Goal: Task Accomplishment & Management: Use online tool/utility

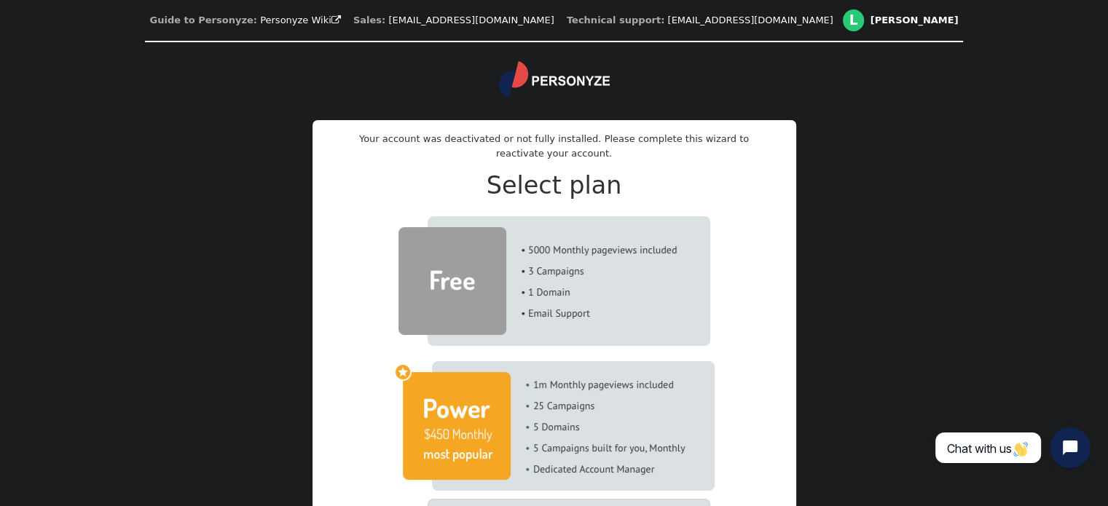
click at [577, 286] on img at bounding box center [554, 281] width 312 height 130
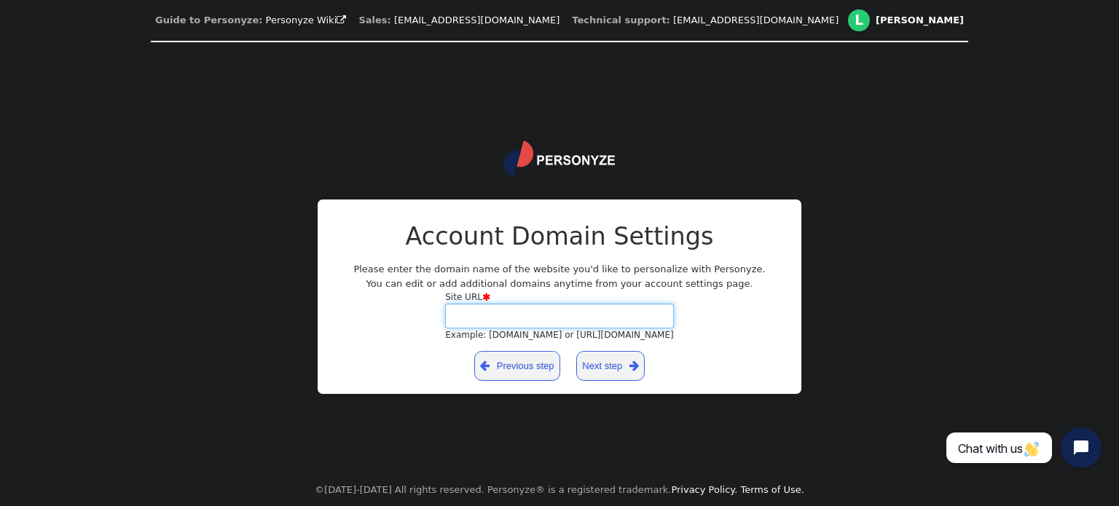
click at [484, 326] on input "Site URL  Example: yourdomain.com or https://yourblog.wordpress.com" at bounding box center [559, 316] width 229 height 25
paste input "https://amsaantours.com/isl/en/"
type input "https://amsaantours.com/isl/en/"
click at [616, 365] on link "Next step " at bounding box center [610, 366] width 69 height 30
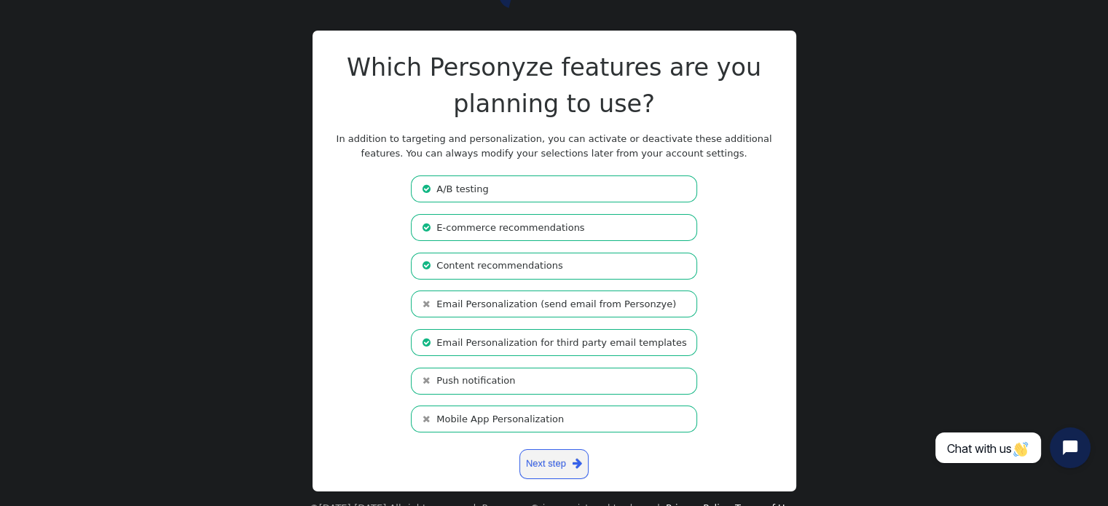
scroll to position [90, 0]
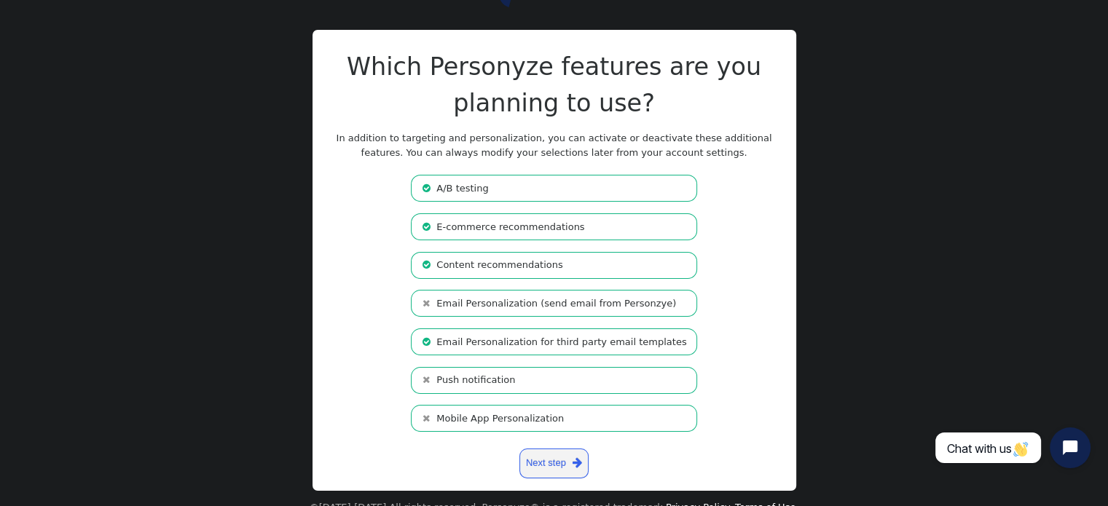
click at [436, 194] on b "" at bounding box center [428, 188] width 15 height 15
click at [436, 270] on b "" at bounding box center [428, 265] width 15 height 15
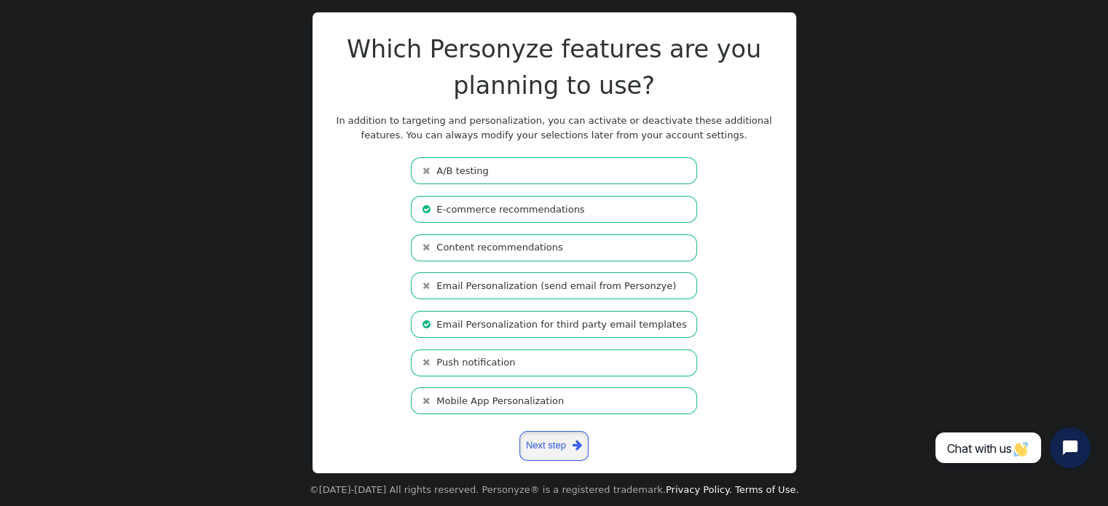
click at [551, 446] on link "Next step " at bounding box center [553, 446] width 69 height 30
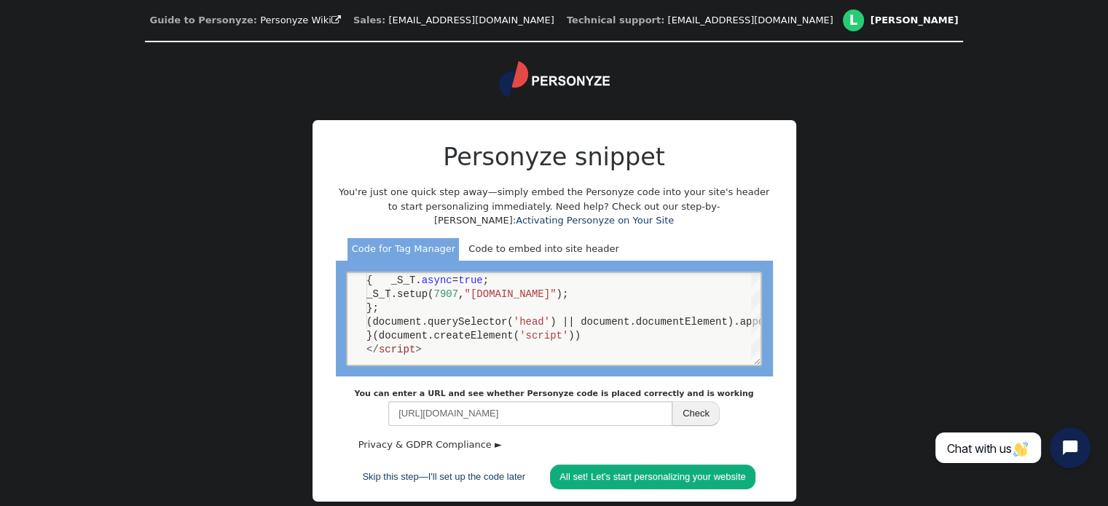
scroll to position [27, 0]
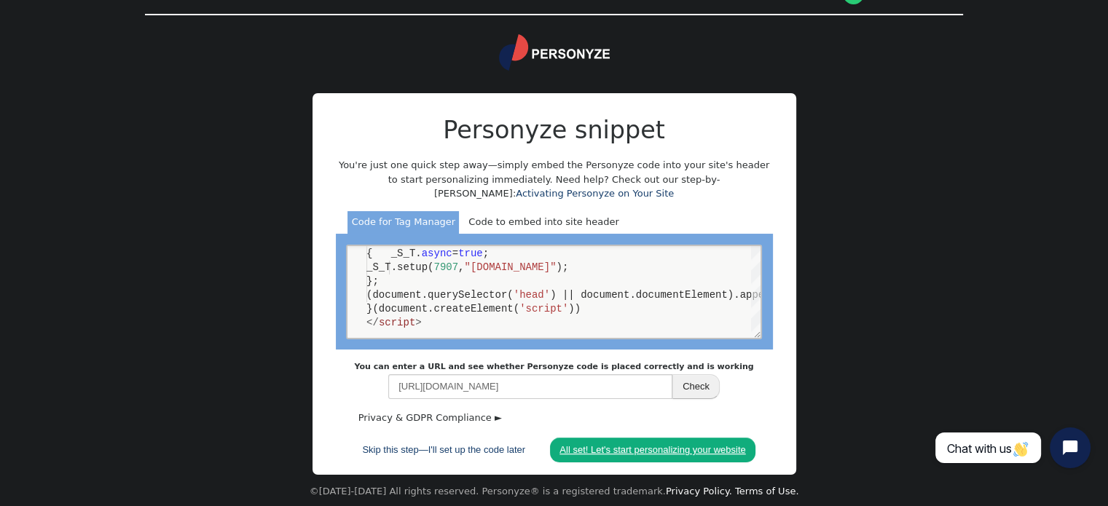
click at [632, 450] on link "All set! Let's start personalizing your website" at bounding box center [652, 450] width 205 height 25
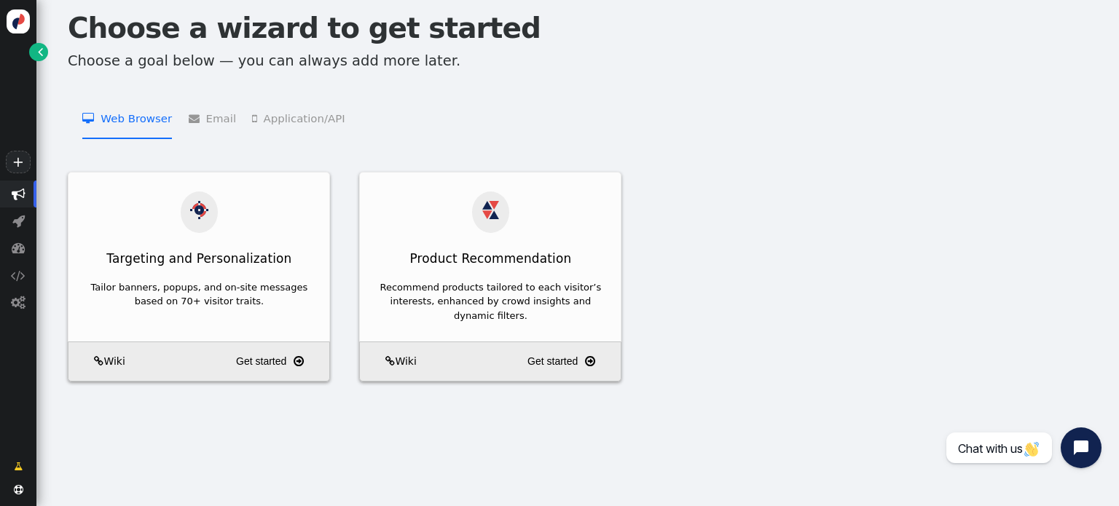
click at [14, 25] on img at bounding box center [19, 21] width 24 height 24
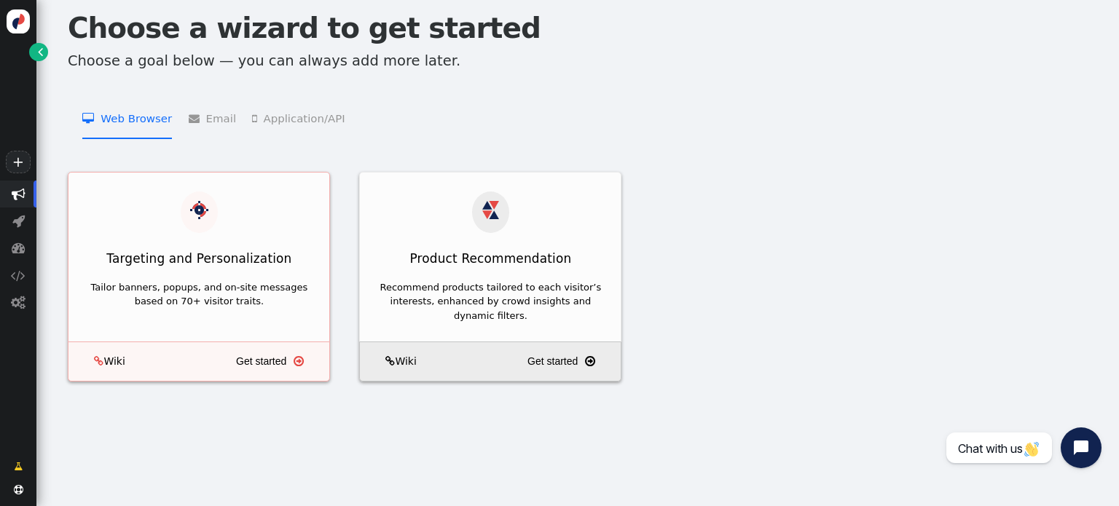
click at [149, 243] on div "Targeting and Personalization" at bounding box center [198, 259] width 261 height 33
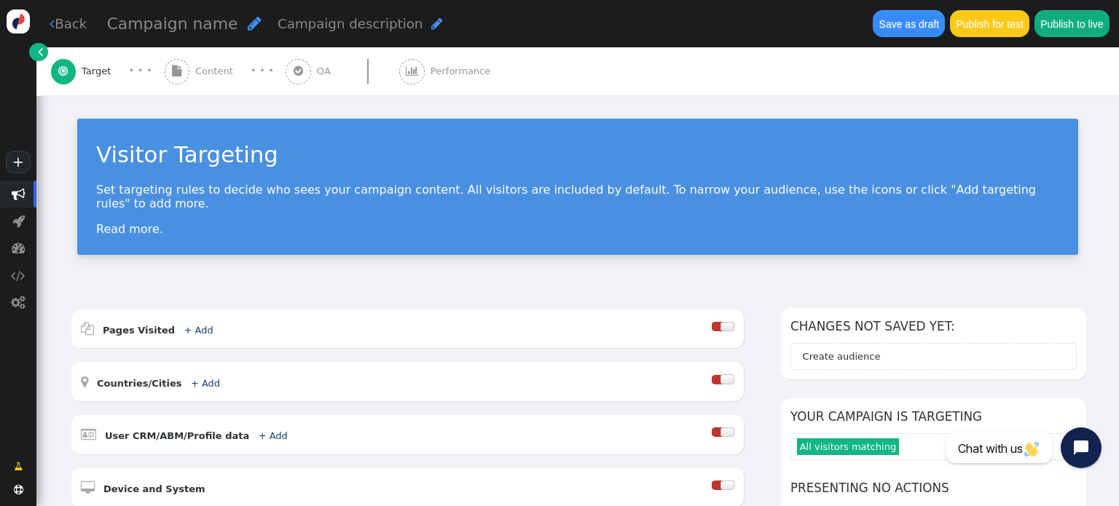
click at [204, 72] on span "Content" at bounding box center [217, 71] width 44 height 15
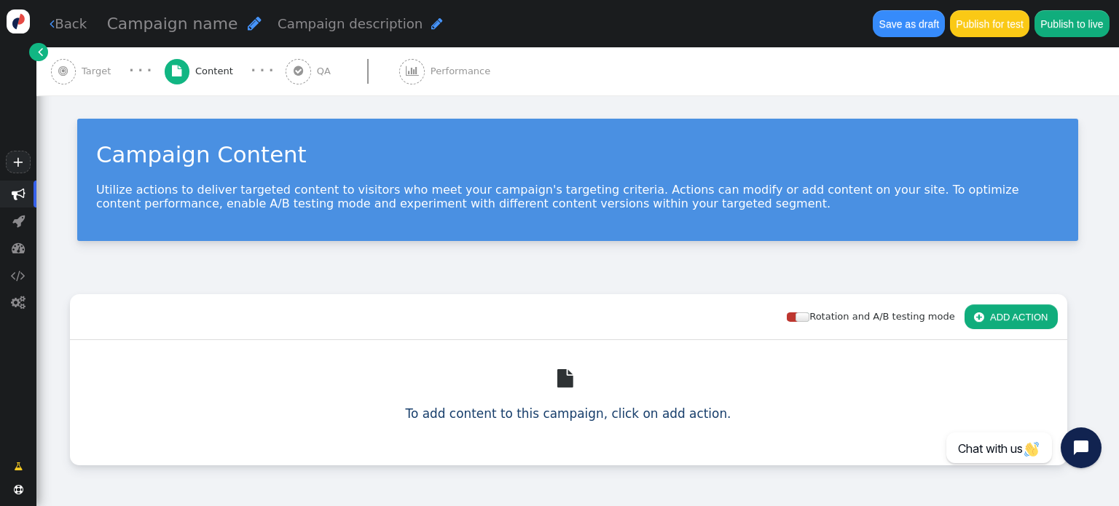
click at [548, 385] on div "" at bounding box center [568, 378] width 972 height 52
click at [557, 382] on span "" at bounding box center [568, 378] width 22 height 19
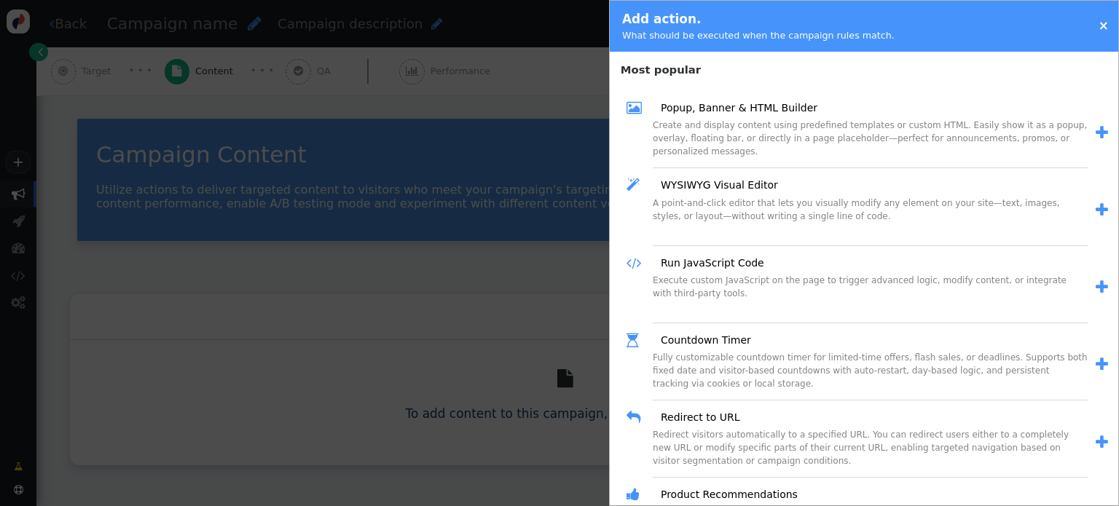
click at [1102, 23] on link "×" at bounding box center [1103, 25] width 10 height 15
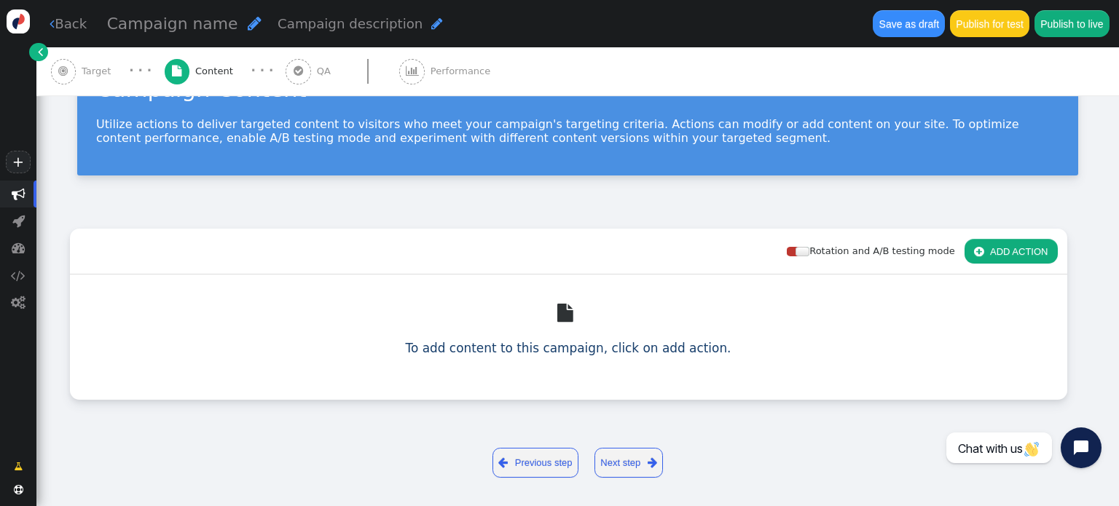
click at [626, 466] on link "Next step " at bounding box center [628, 463] width 69 height 30
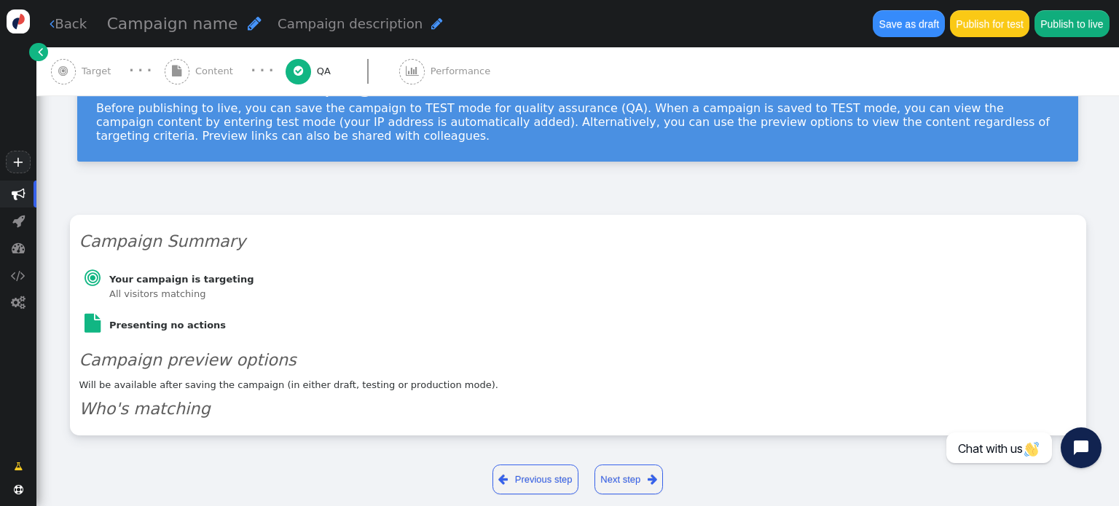
scroll to position [74, 0]
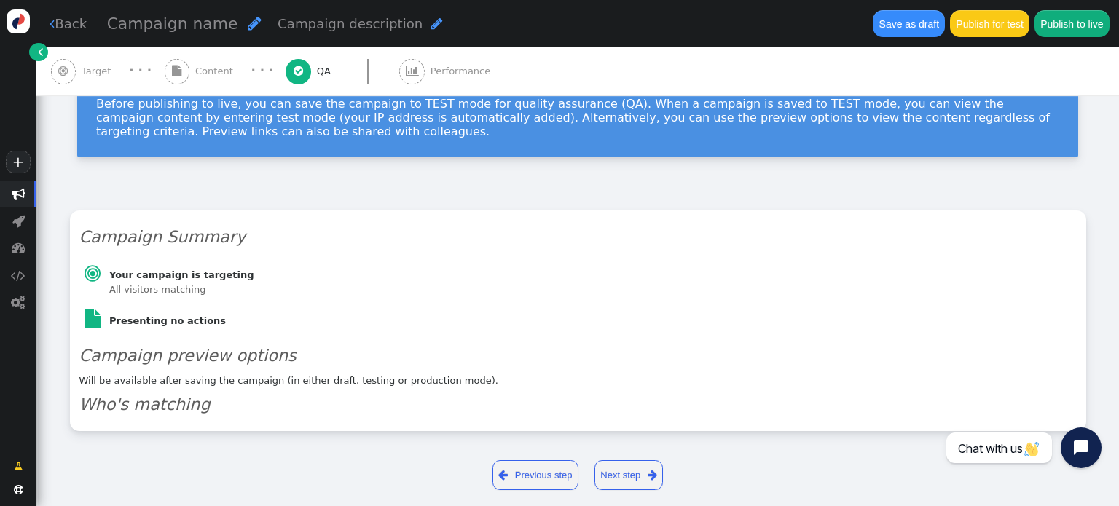
click at [631, 460] on link "Next step " at bounding box center [628, 475] width 69 height 30
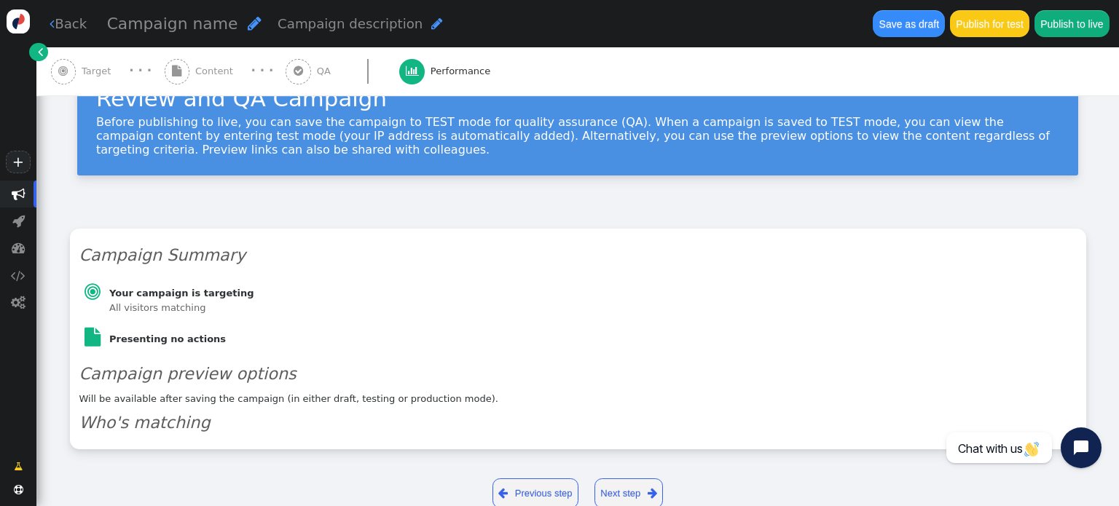
scroll to position [0, 0]
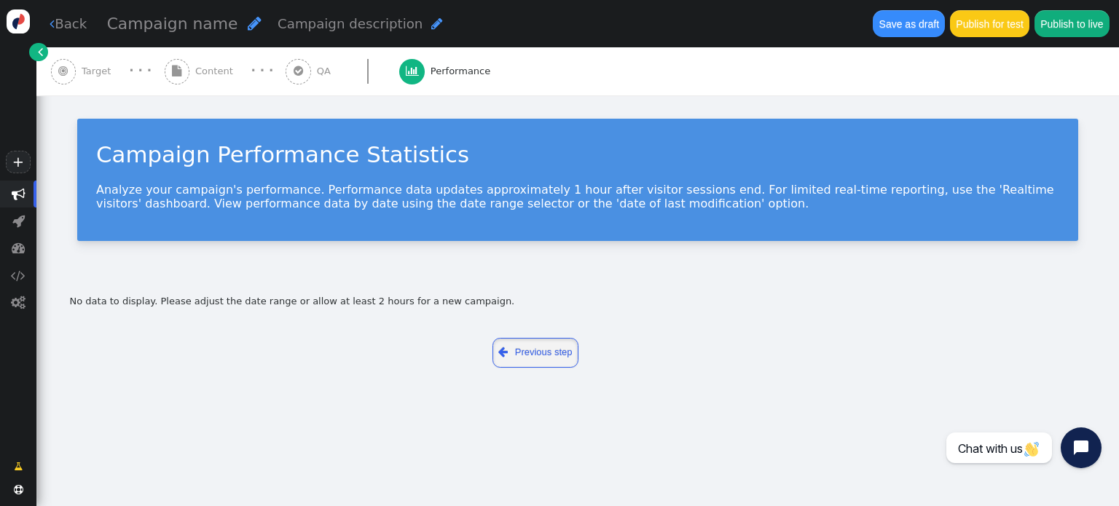
click at [551, 351] on link " Previous step" at bounding box center [535, 353] width 87 height 30
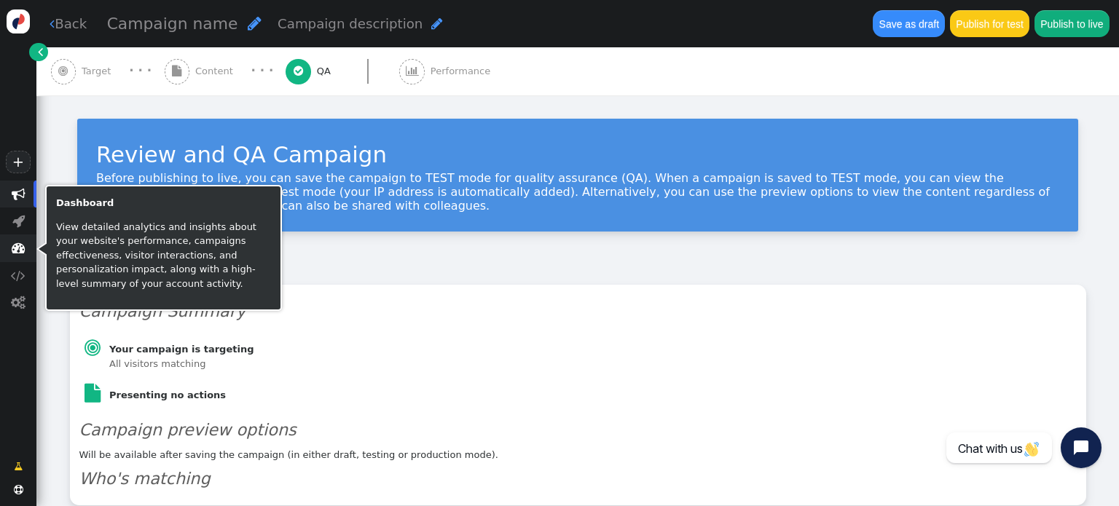
click at [17, 244] on span "" at bounding box center [19, 248] width 14 height 14
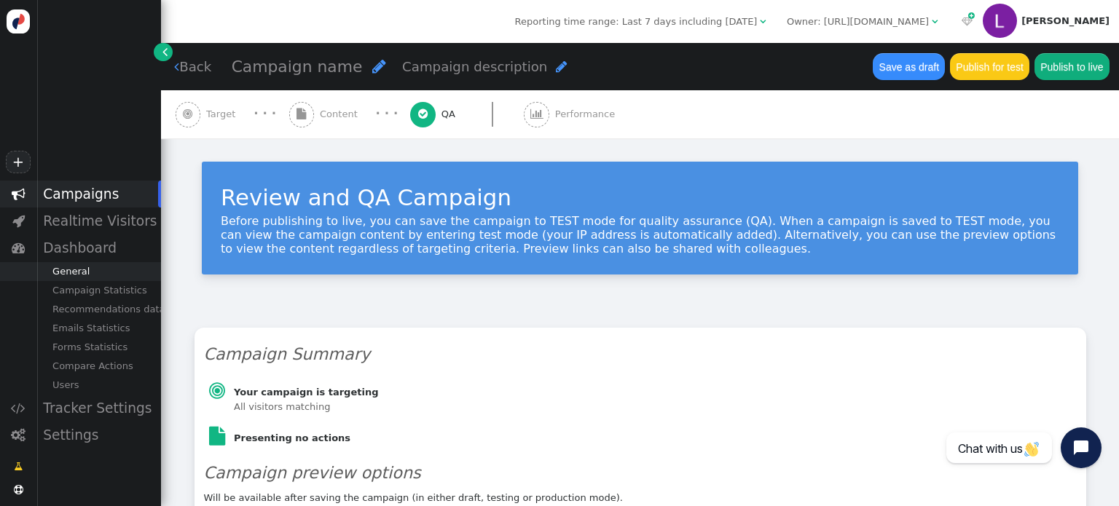
click at [81, 267] on div "General" at bounding box center [98, 271] width 125 height 19
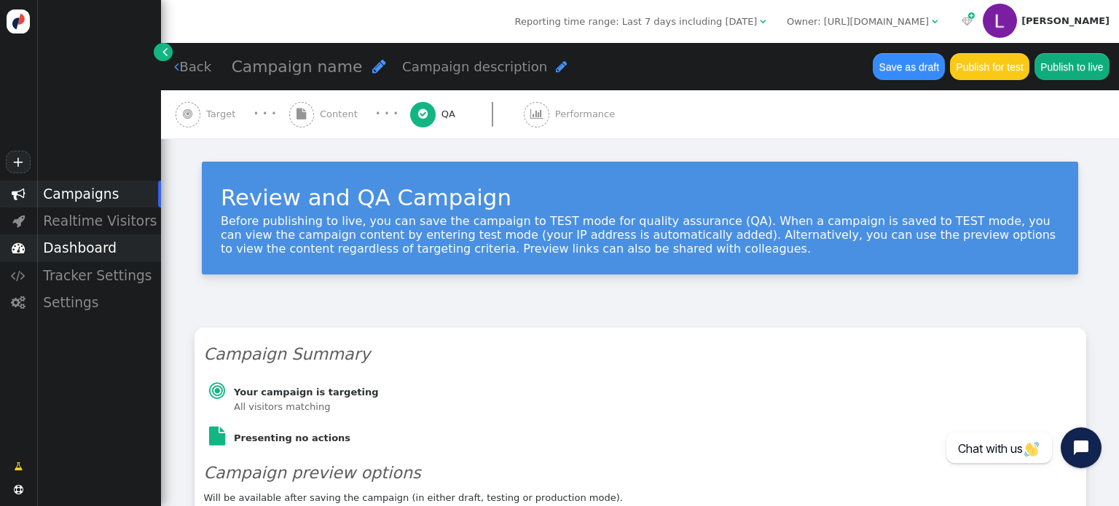
click at [74, 249] on div "Dashboard" at bounding box center [98, 247] width 125 height 27
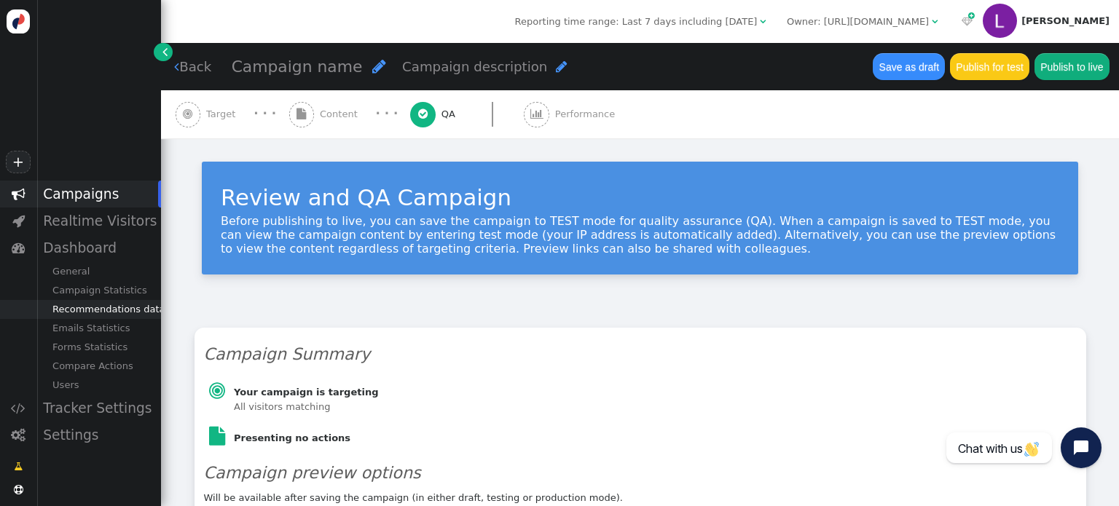
click at [110, 311] on div "Recommendations data" at bounding box center [98, 309] width 125 height 19
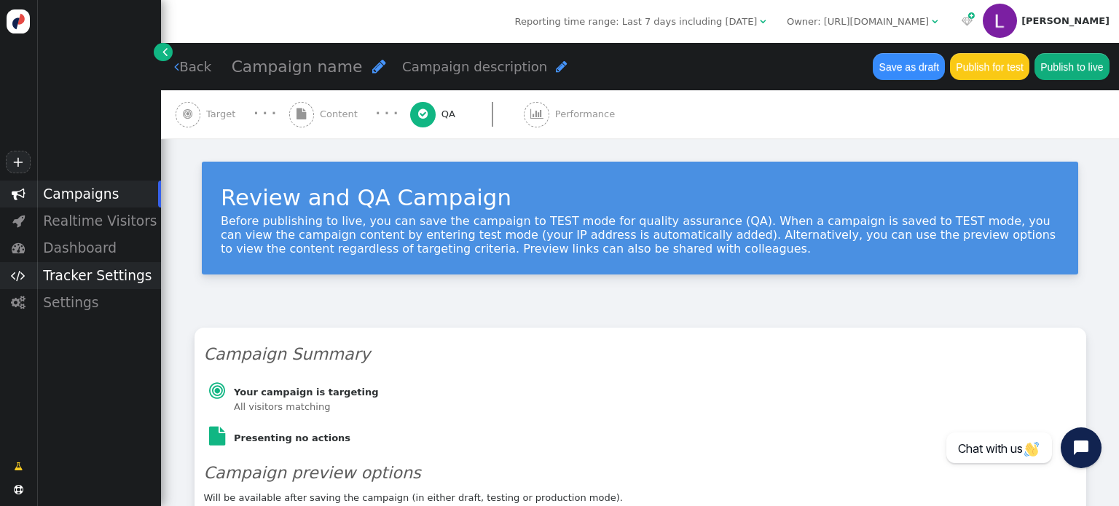
click at [87, 287] on div "Tracker Settings" at bounding box center [98, 275] width 125 height 27
click at [81, 306] on div "Settings" at bounding box center [98, 302] width 125 height 27
click at [87, 274] on div "Tracker Settings" at bounding box center [98, 275] width 125 height 27
click at [1017, 23] on img at bounding box center [999, 21] width 34 height 34
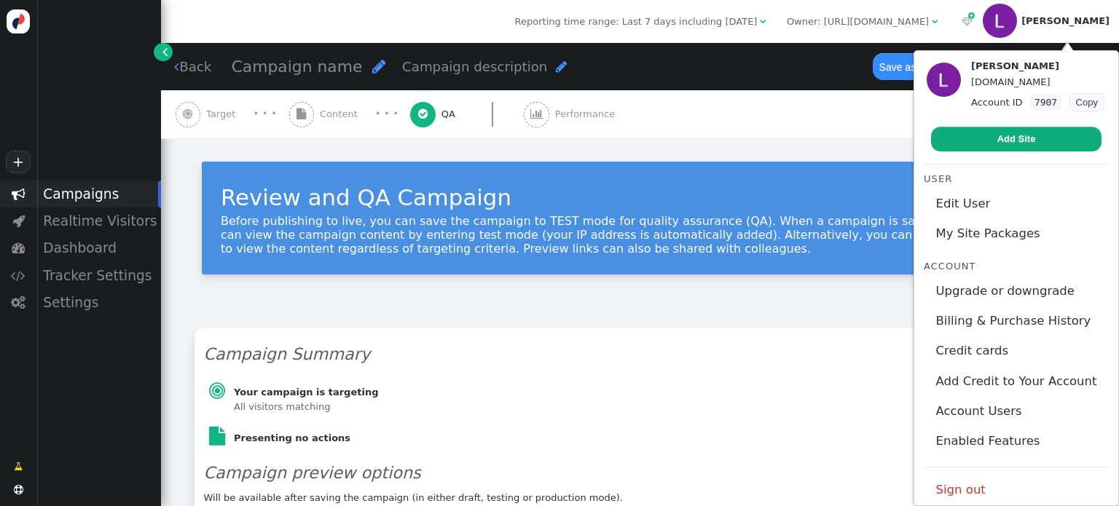
click at [166, 55] on span "" at bounding box center [164, 51] width 5 height 15
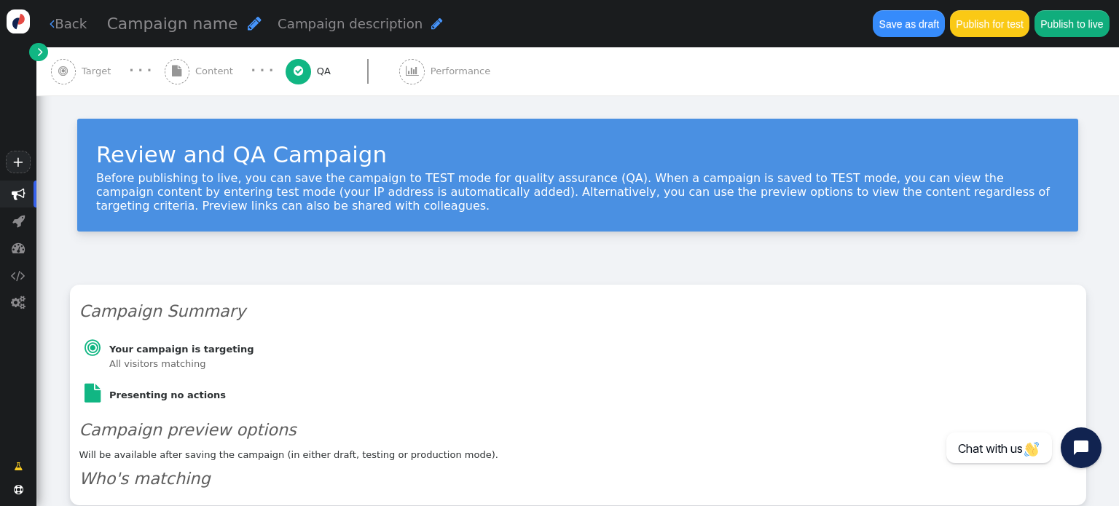
click at [64, 27] on link " Back" at bounding box center [68, 24] width 37 height 20
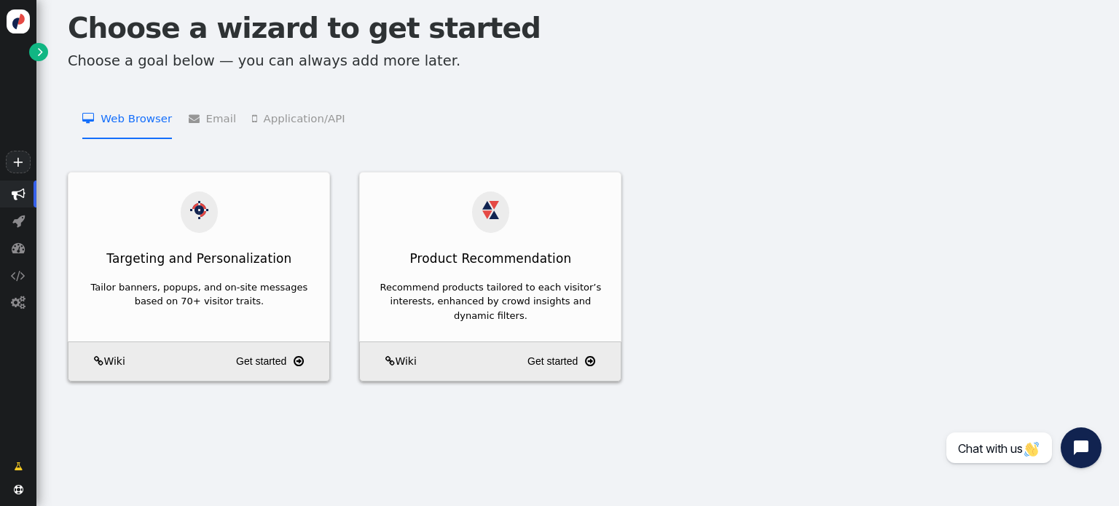
click at [16, 8] on div "+" at bounding box center [18, 90] width 36 height 181
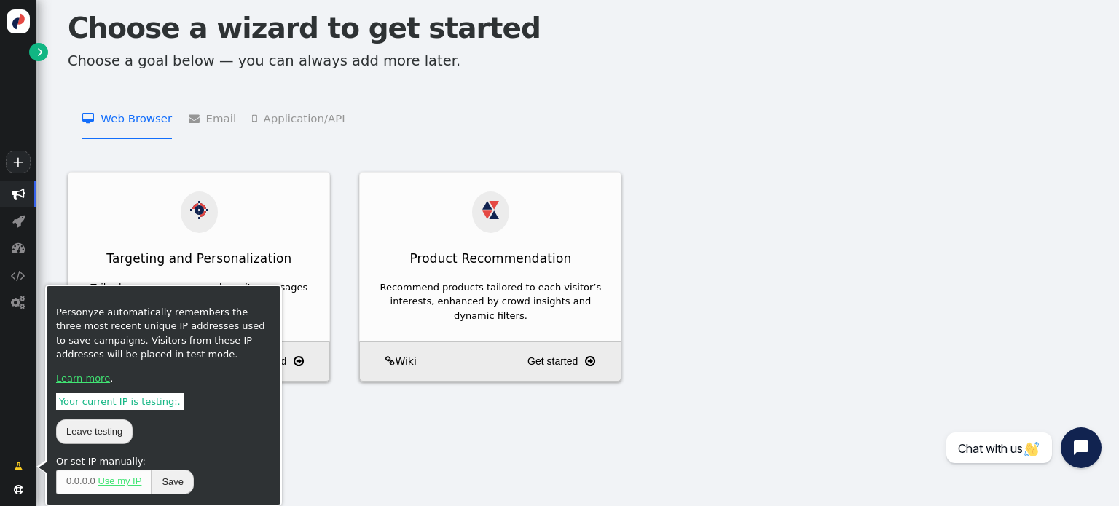
click at [18, 486] on span "" at bounding box center [18, 489] width 9 height 9
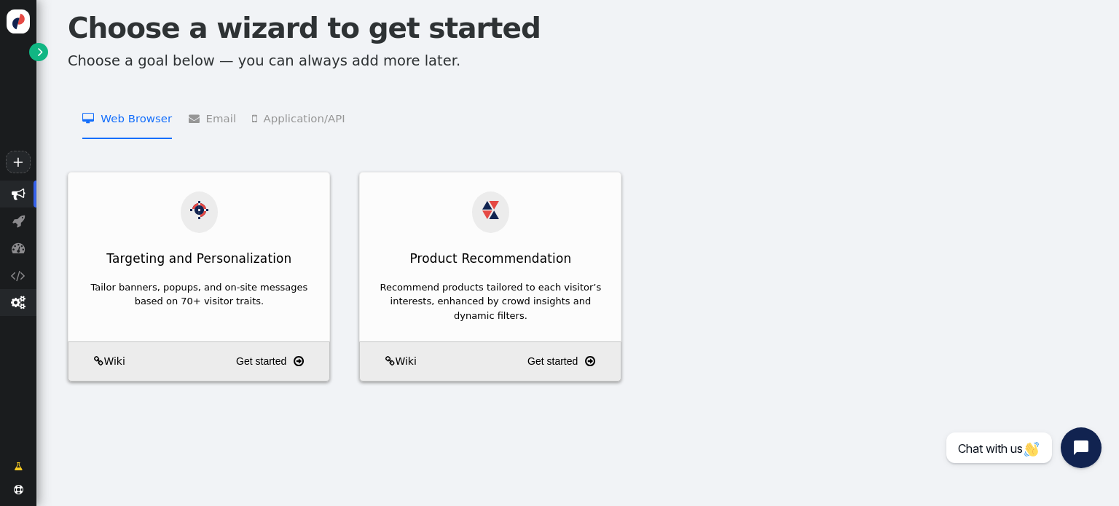
click at [23, 297] on span "" at bounding box center [18, 303] width 15 height 14
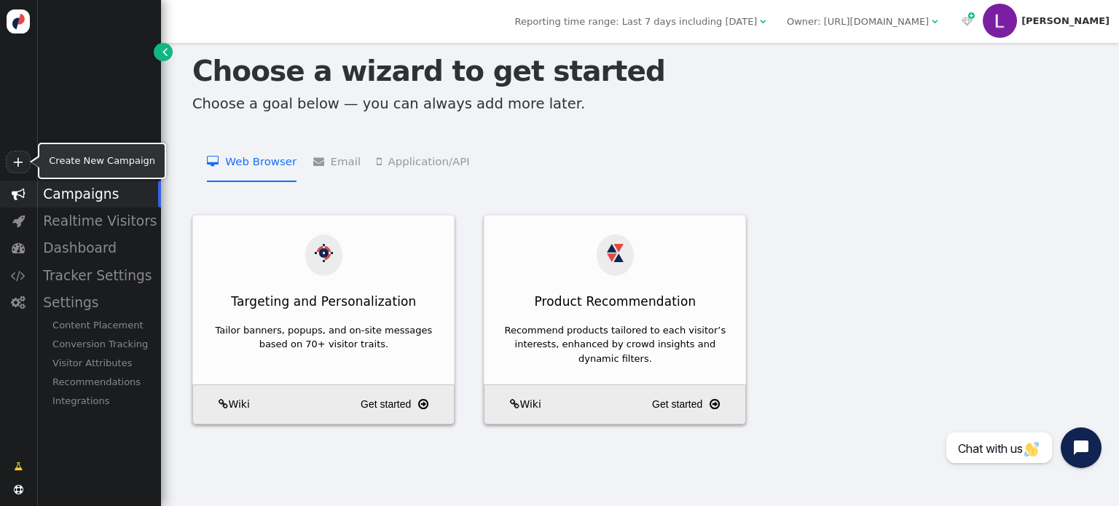
click at [16, 164] on link "+" at bounding box center [18, 162] width 25 height 23
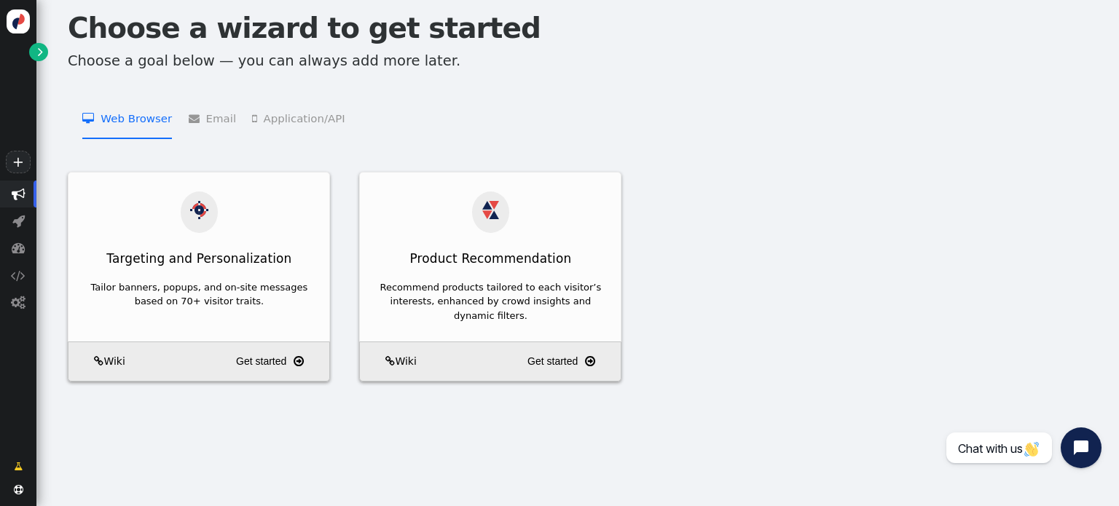
click at [36, 53] on link "" at bounding box center [38, 52] width 18 height 18
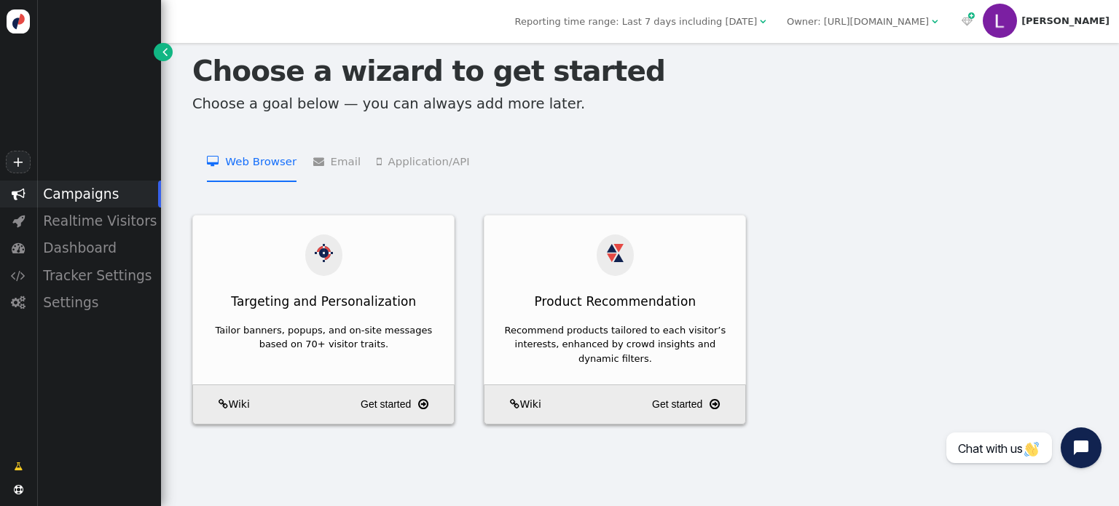
click at [31, 20] on div at bounding box center [18, 23] width 36 height 28
click at [1017, 20] on img at bounding box center [999, 21] width 34 height 34
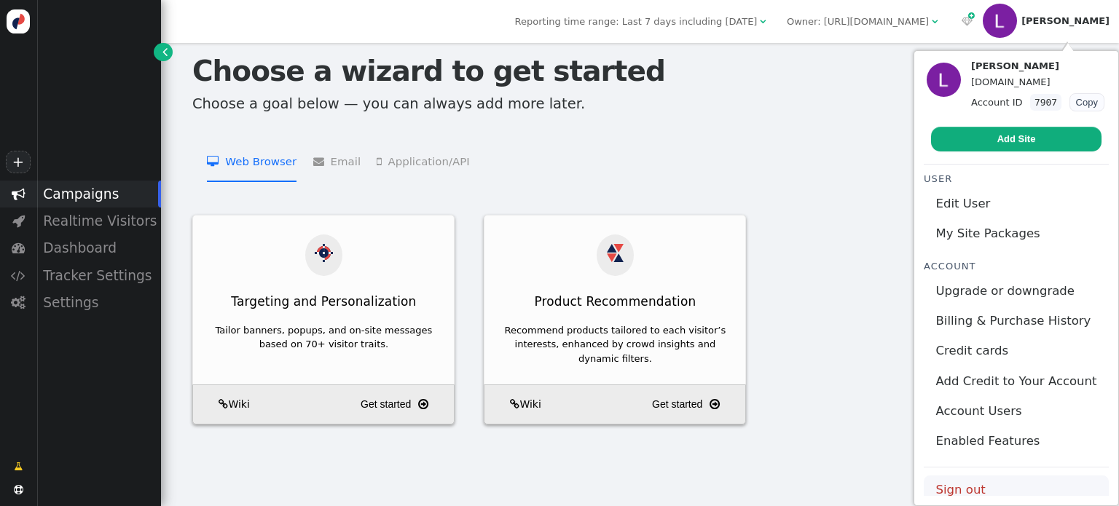
click at [961, 494] on link "Sign out" at bounding box center [1015, 491] width 185 height 30
